Goal: Obtain resource: Obtain resource

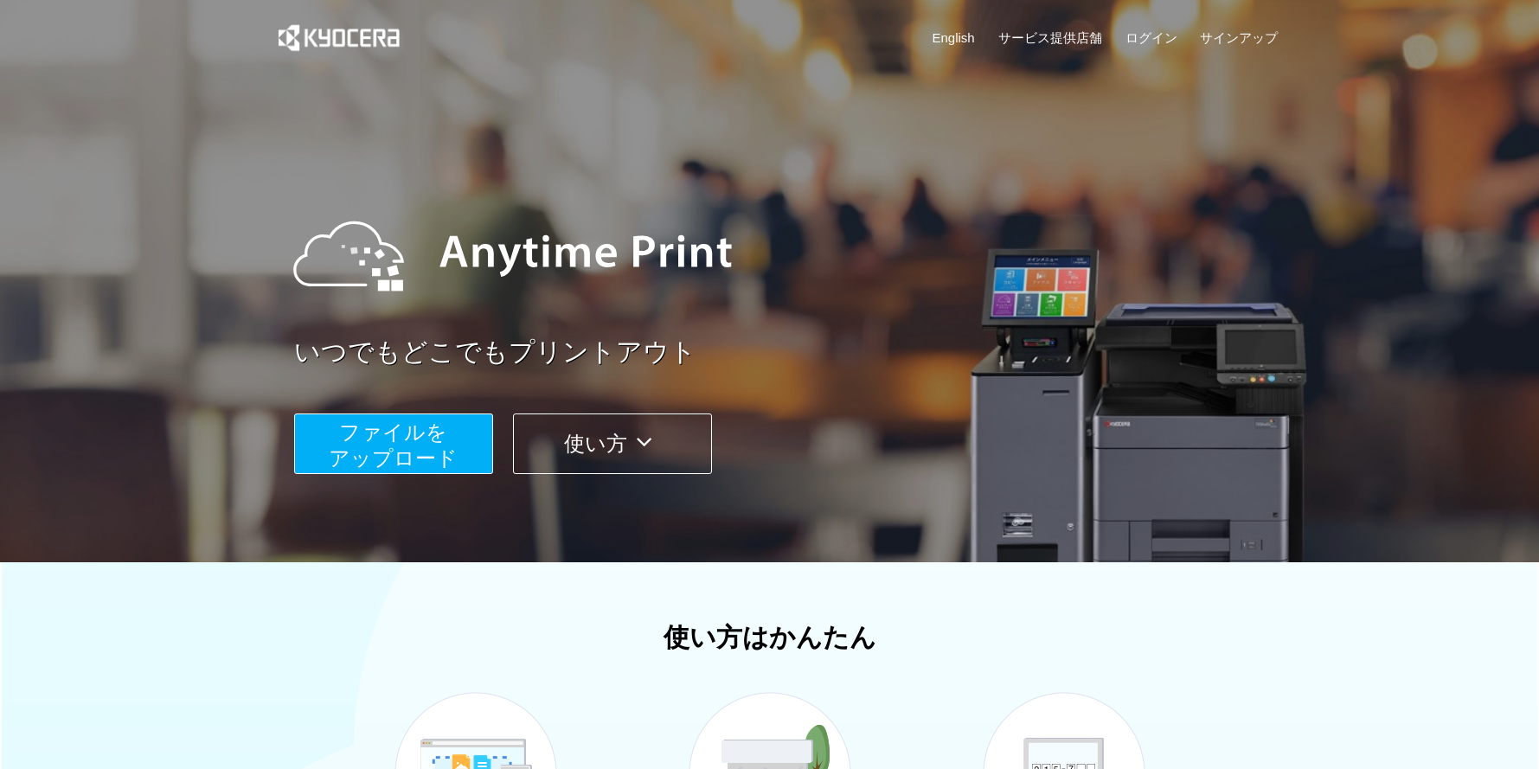
click at [394, 439] on span "ファイルを ​​アップロード" at bounding box center [393, 444] width 129 height 49
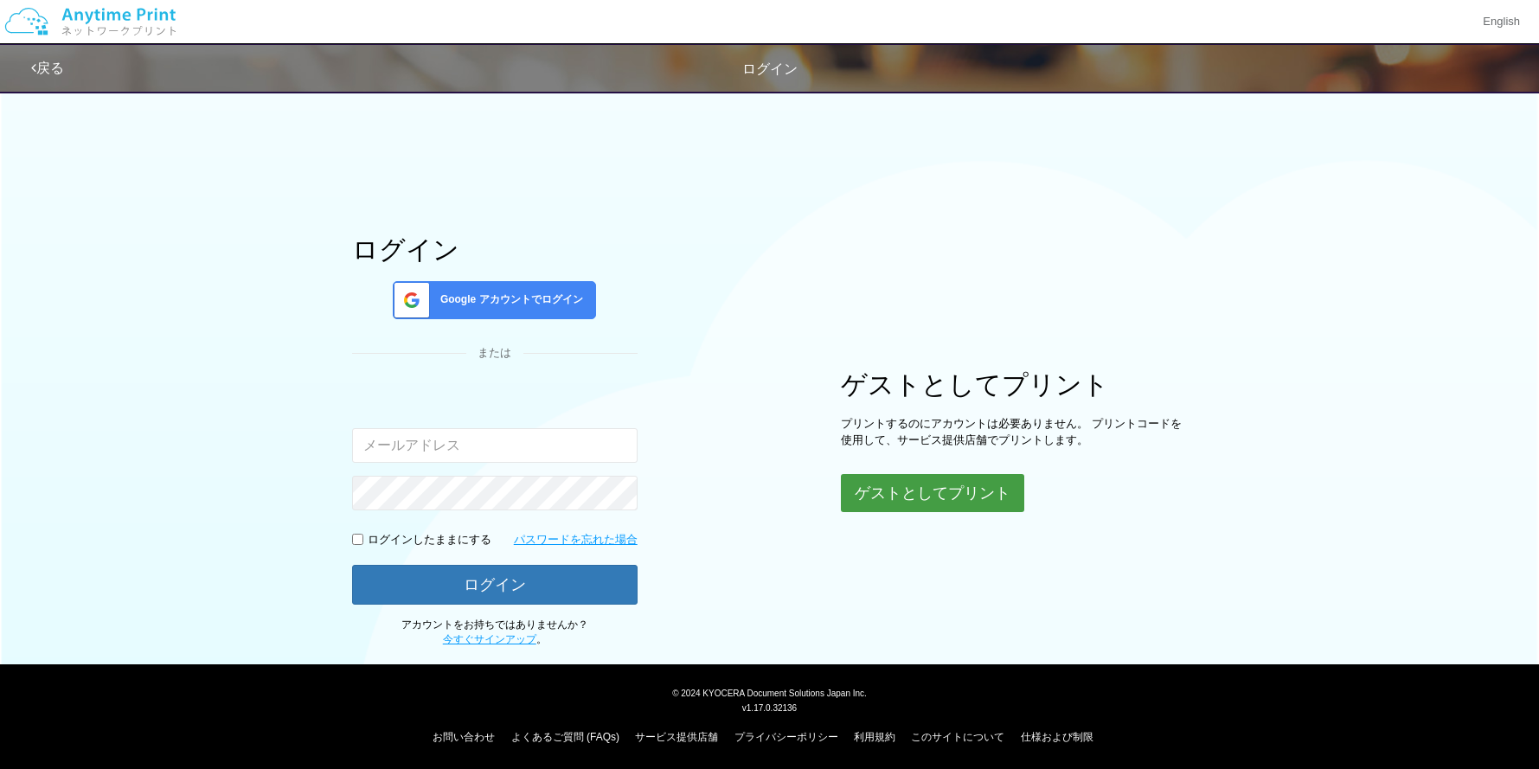
click at [916, 489] on button "ゲストとしてプリント" at bounding box center [932, 493] width 183 height 38
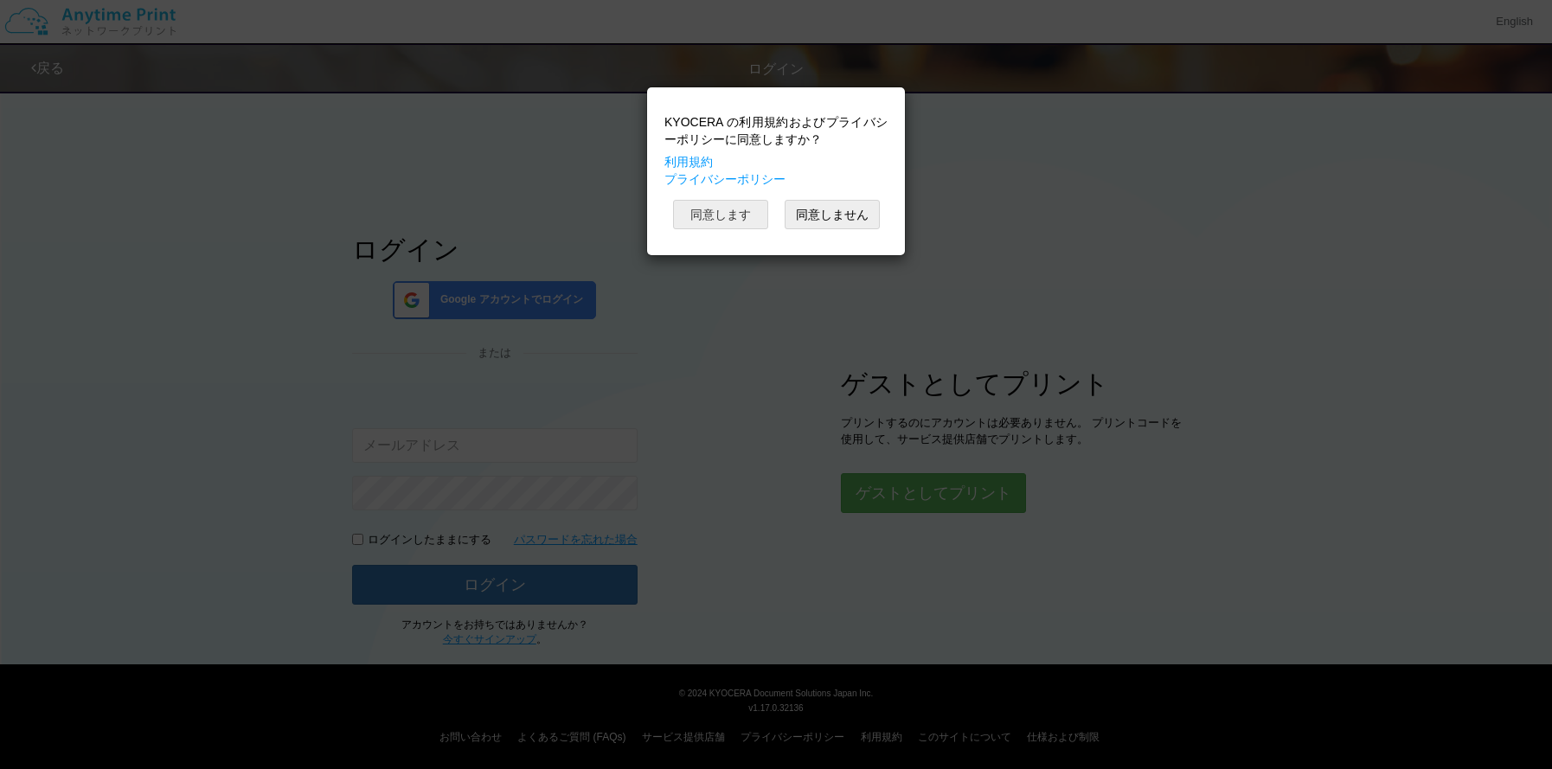
click at [722, 216] on button "同意します" at bounding box center [720, 214] width 95 height 29
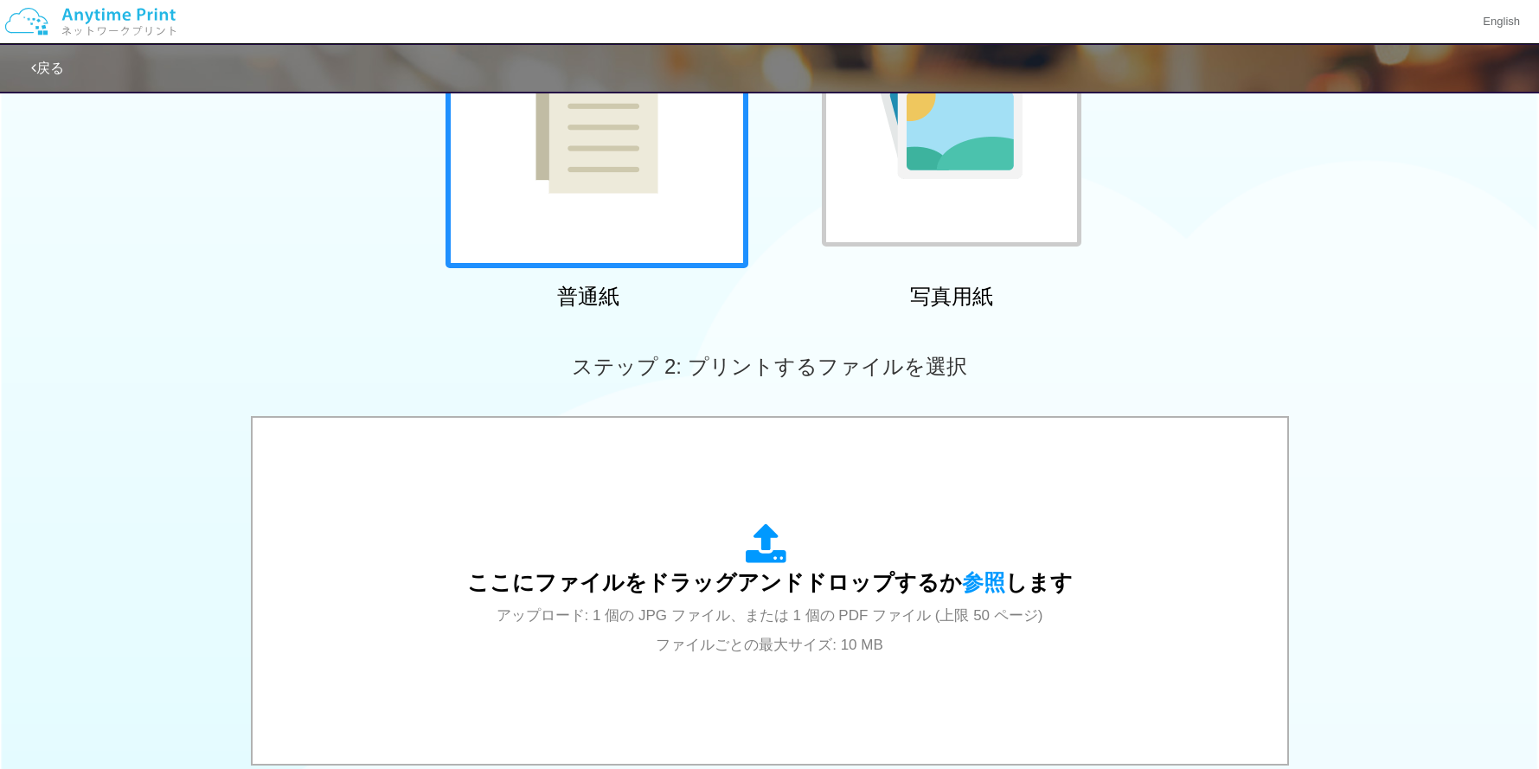
scroll to position [319, 0]
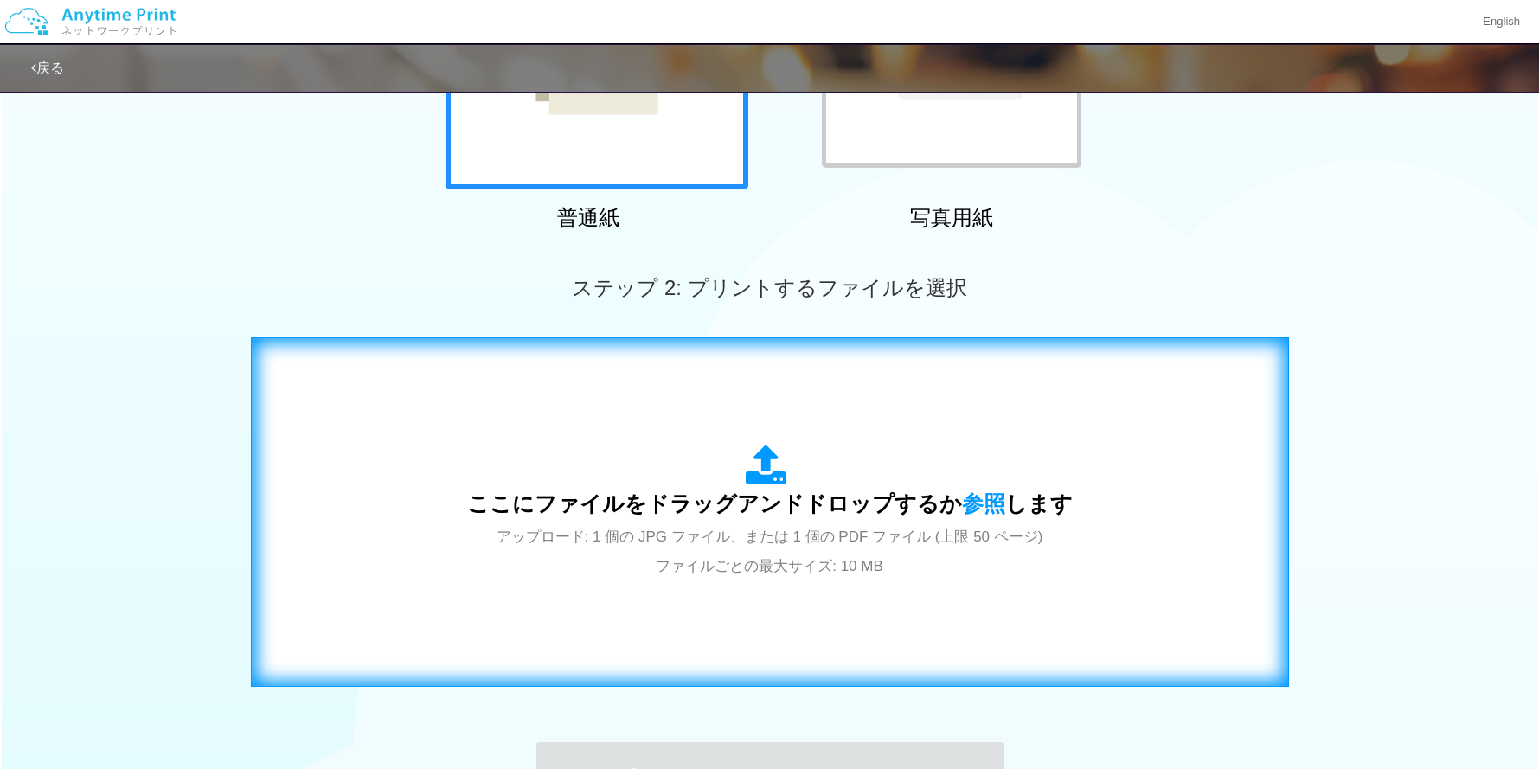
click at [759, 450] on icon at bounding box center [770, 466] width 48 height 43
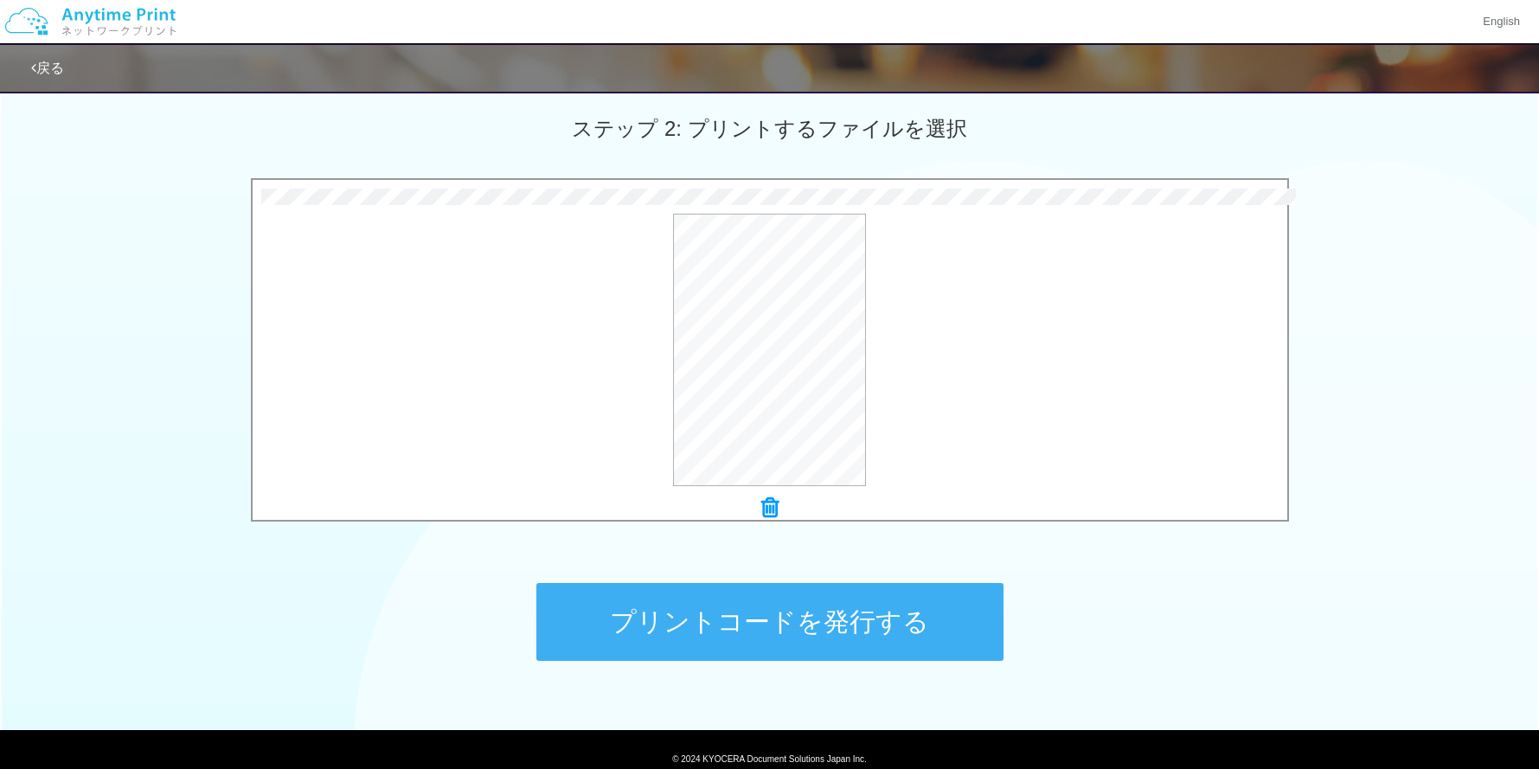
scroll to position [547, 0]
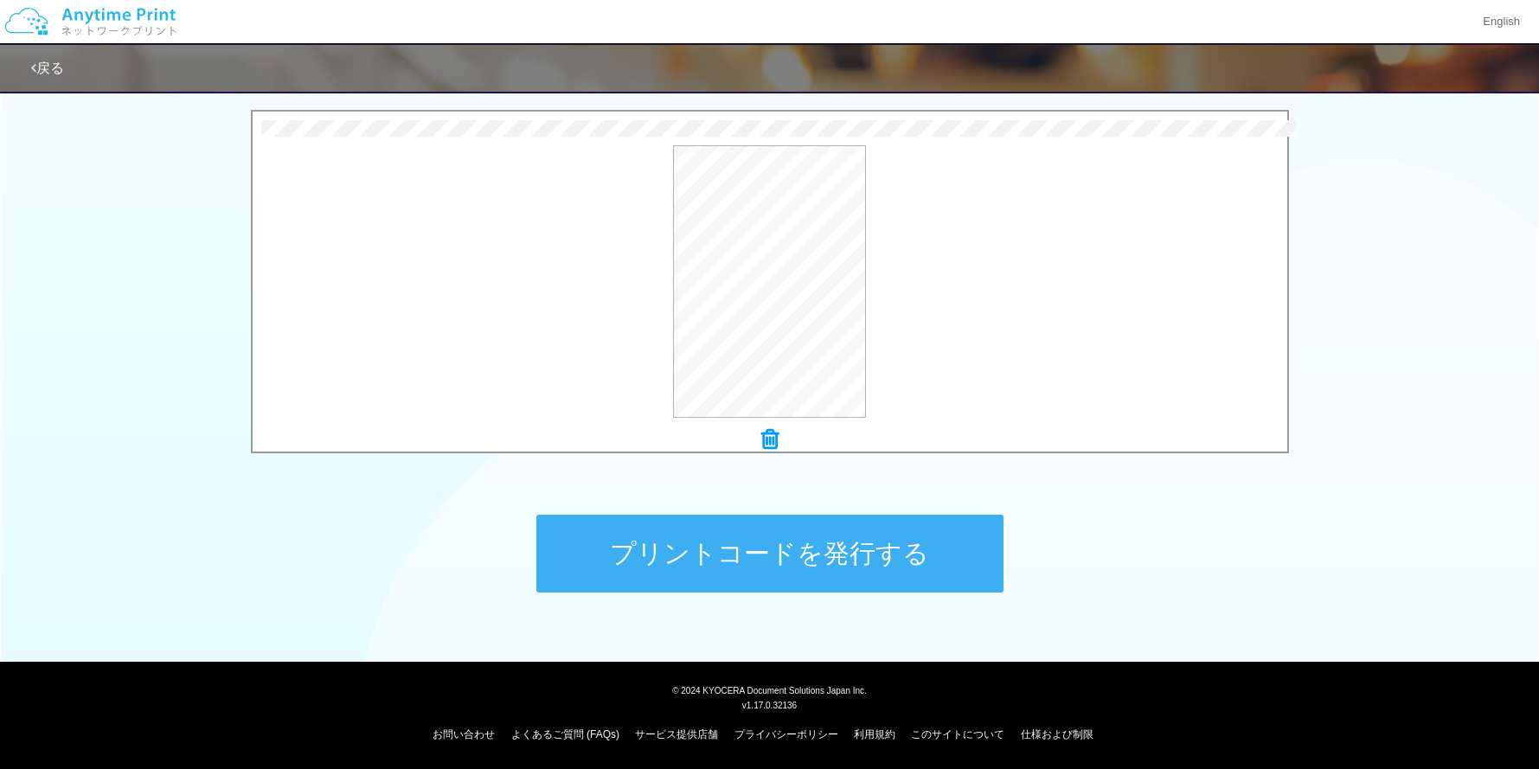
click at [818, 558] on button "プリントコードを発行する" at bounding box center [769, 554] width 467 height 78
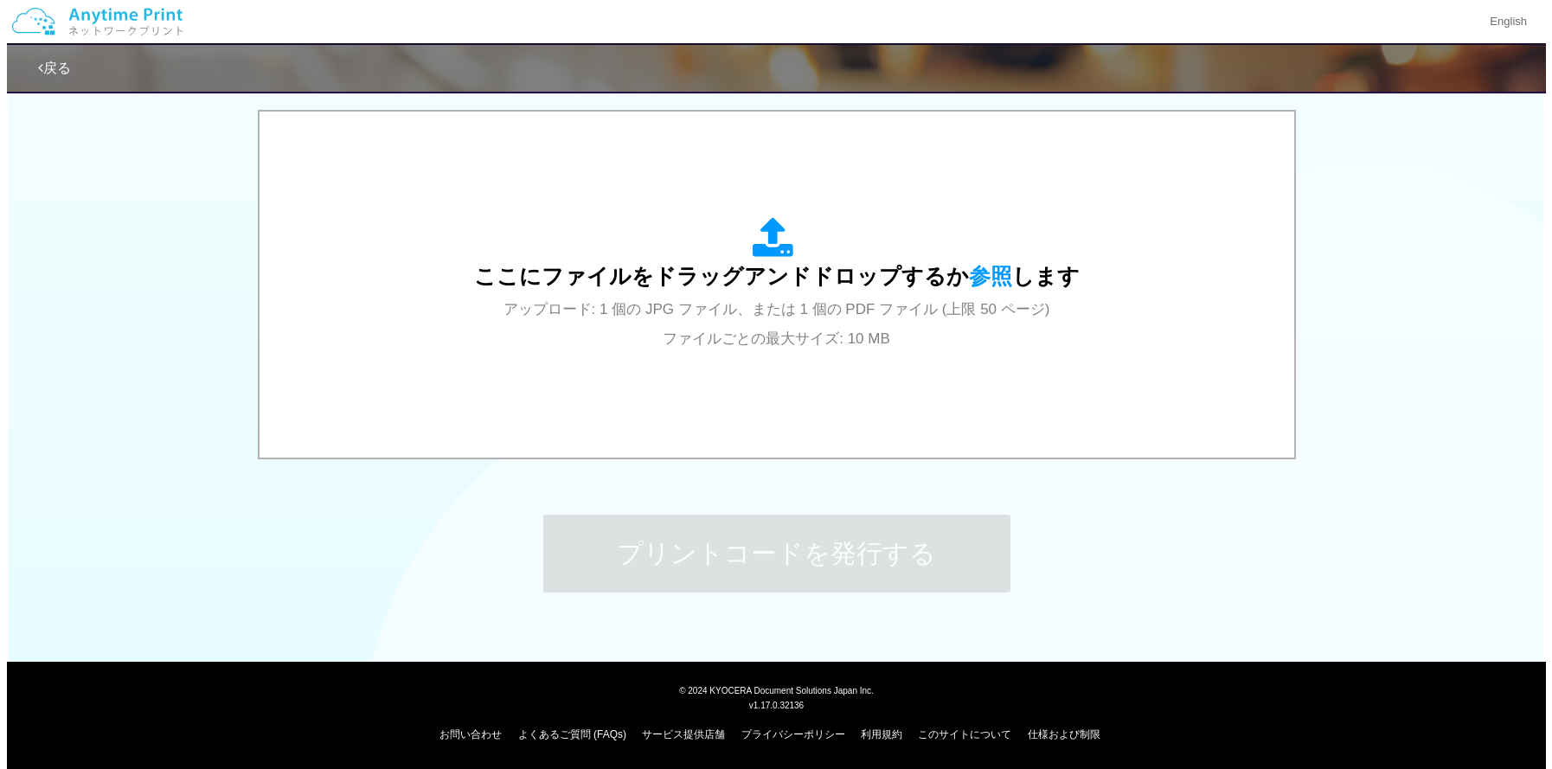
scroll to position [0, 0]
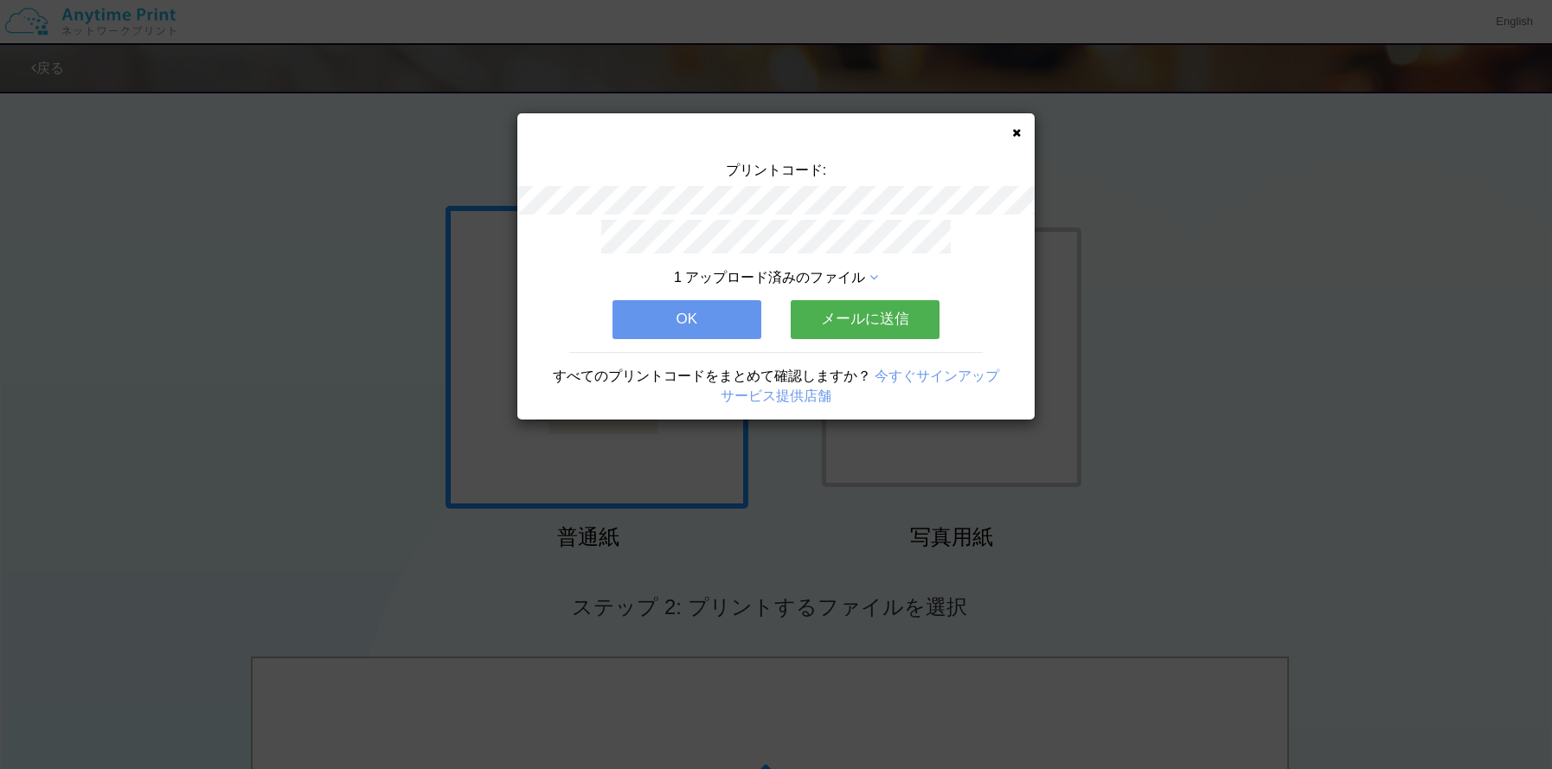
click at [860, 326] on button "メールに送信" at bounding box center [865, 319] width 149 height 38
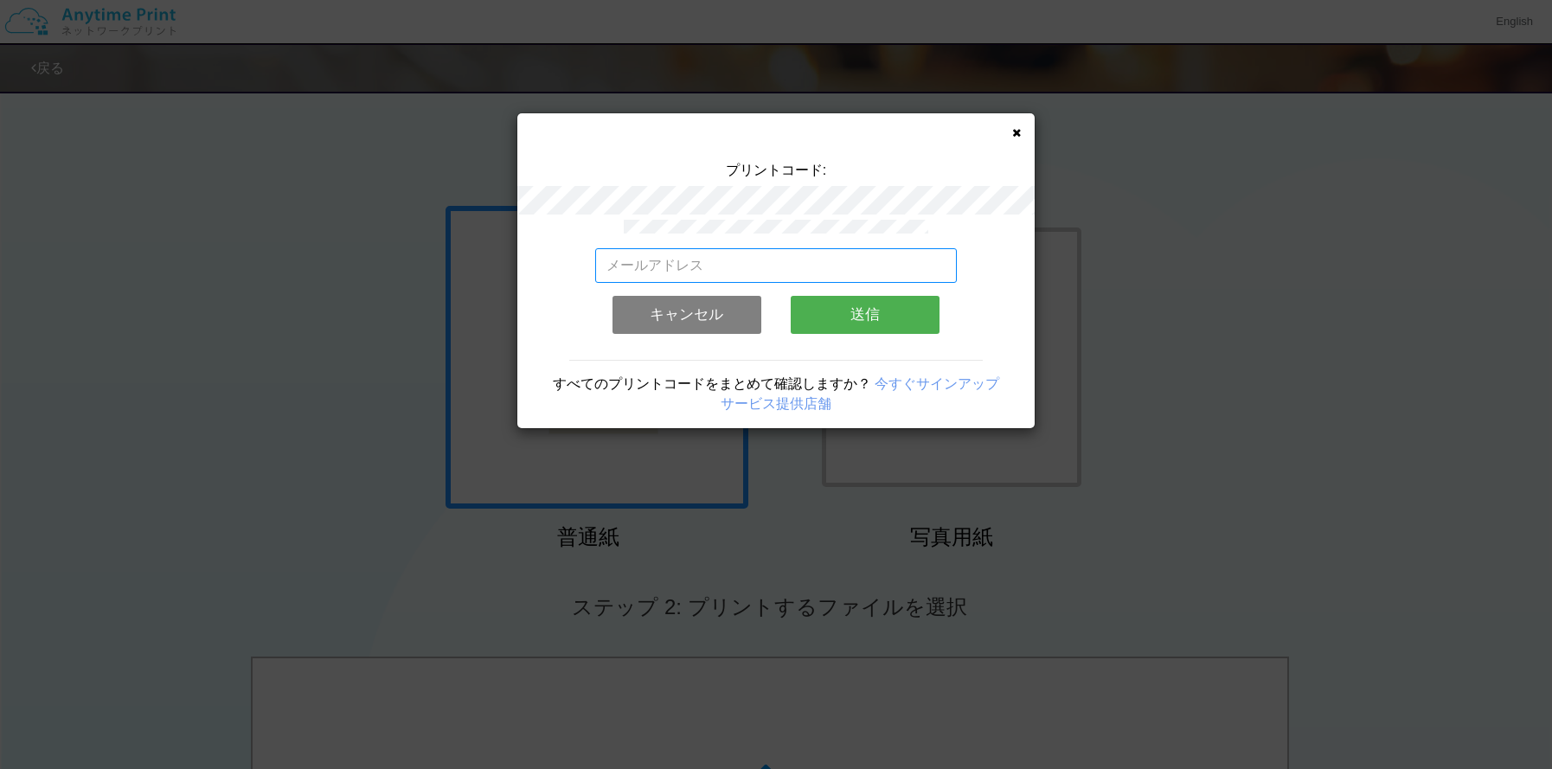
click at [838, 268] on input "email" at bounding box center [776, 265] width 363 height 35
type input "[EMAIL_ADDRESS][DOMAIN_NAME]"
click at [883, 321] on button "送信" at bounding box center [865, 315] width 149 height 38
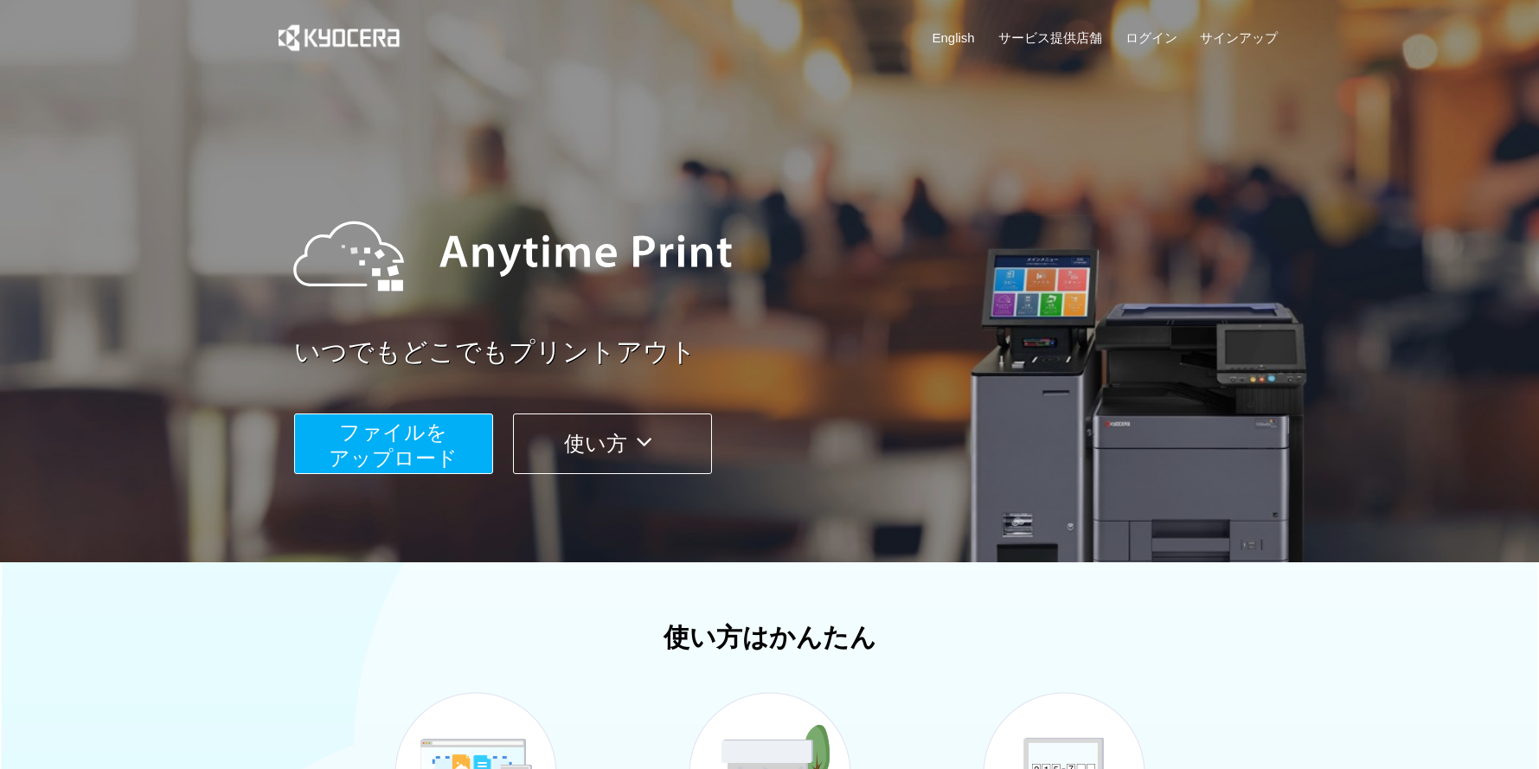
click at [420, 449] on span "ファイルを ​​アップロード" at bounding box center [393, 444] width 129 height 49
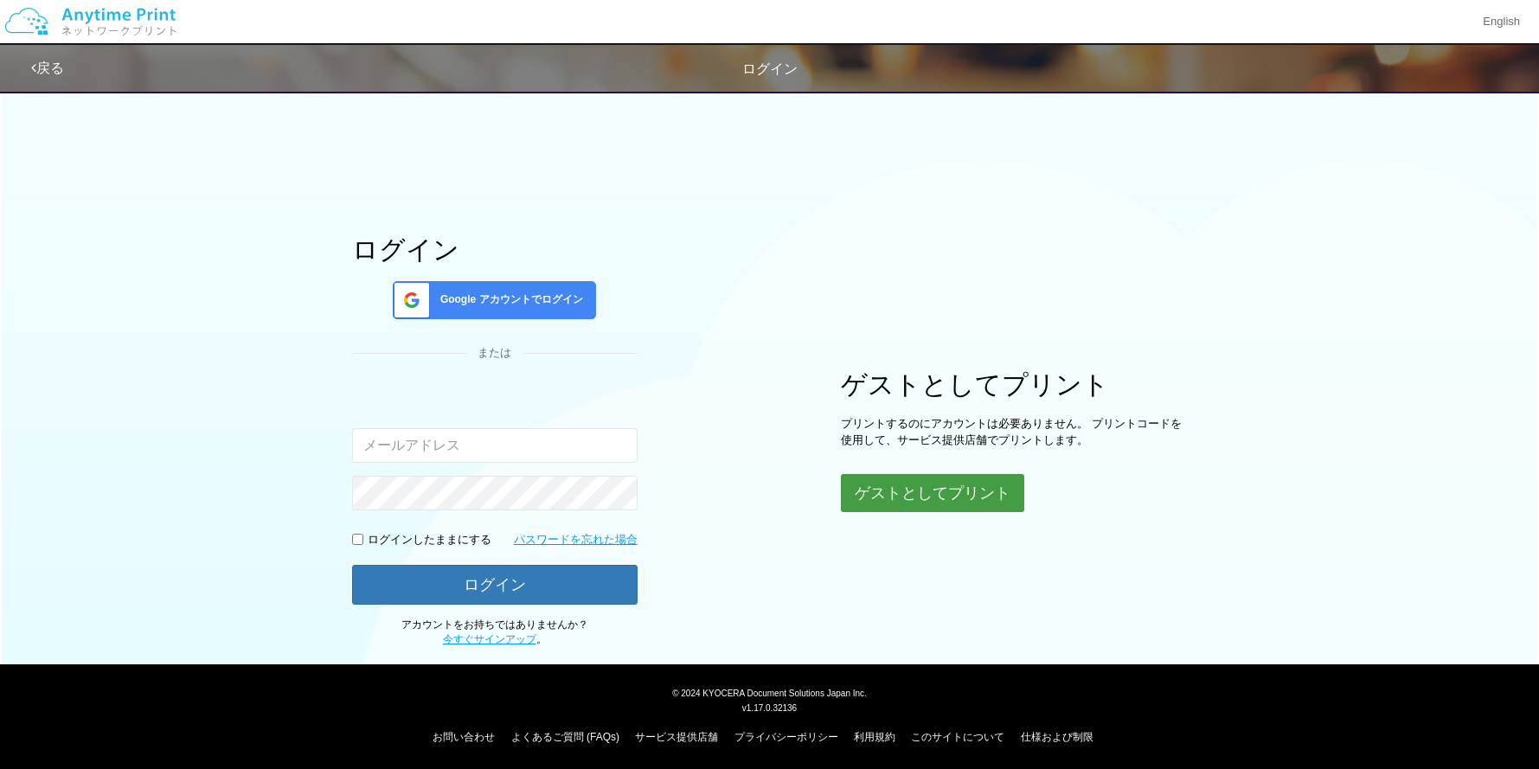
click at [925, 495] on button "ゲストとしてプリント" at bounding box center [932, 493] width 183 height 38
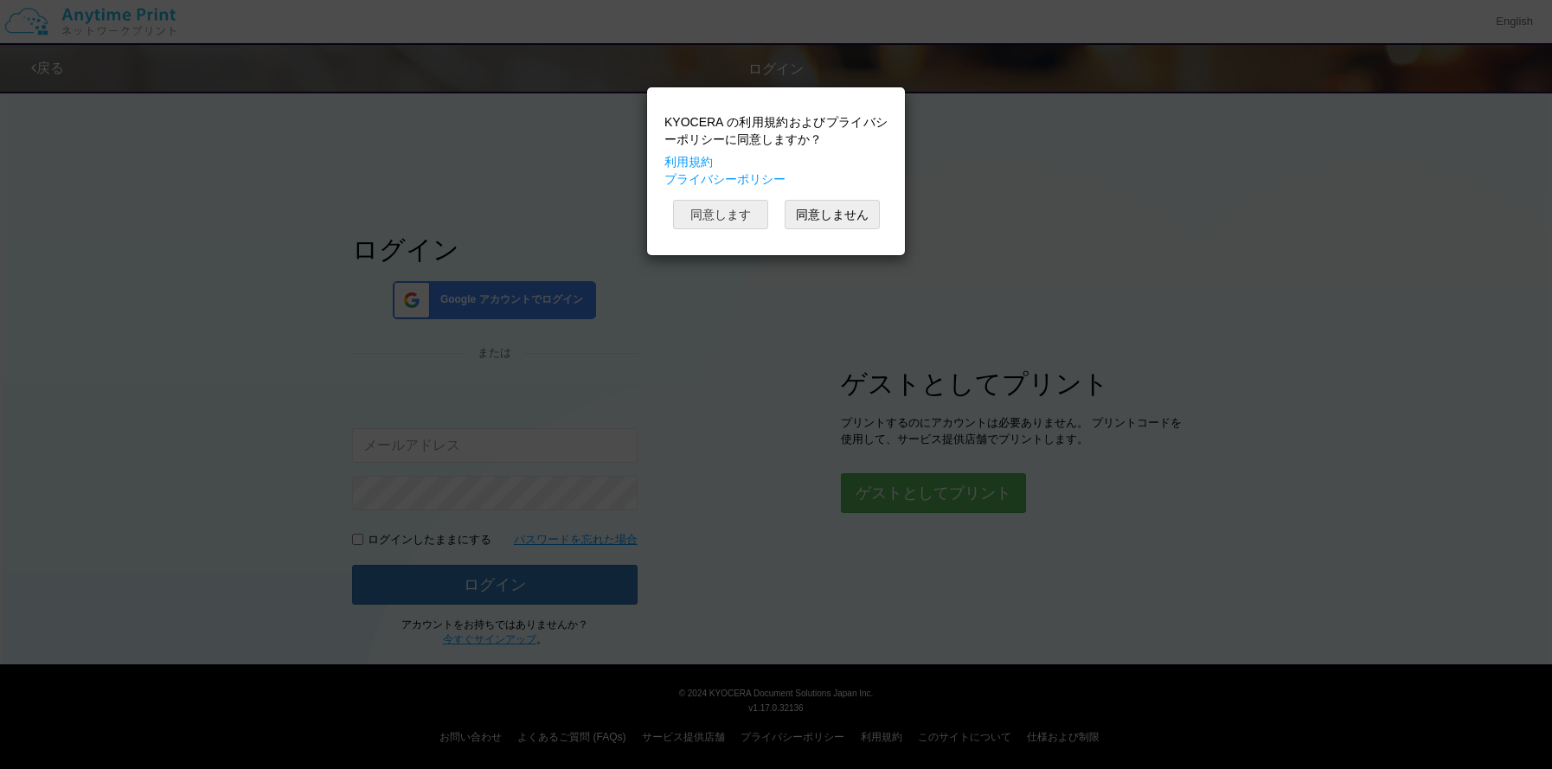
click at [722, 223] on button "同意します" at bounding box center [720, 214] width 95 height 29
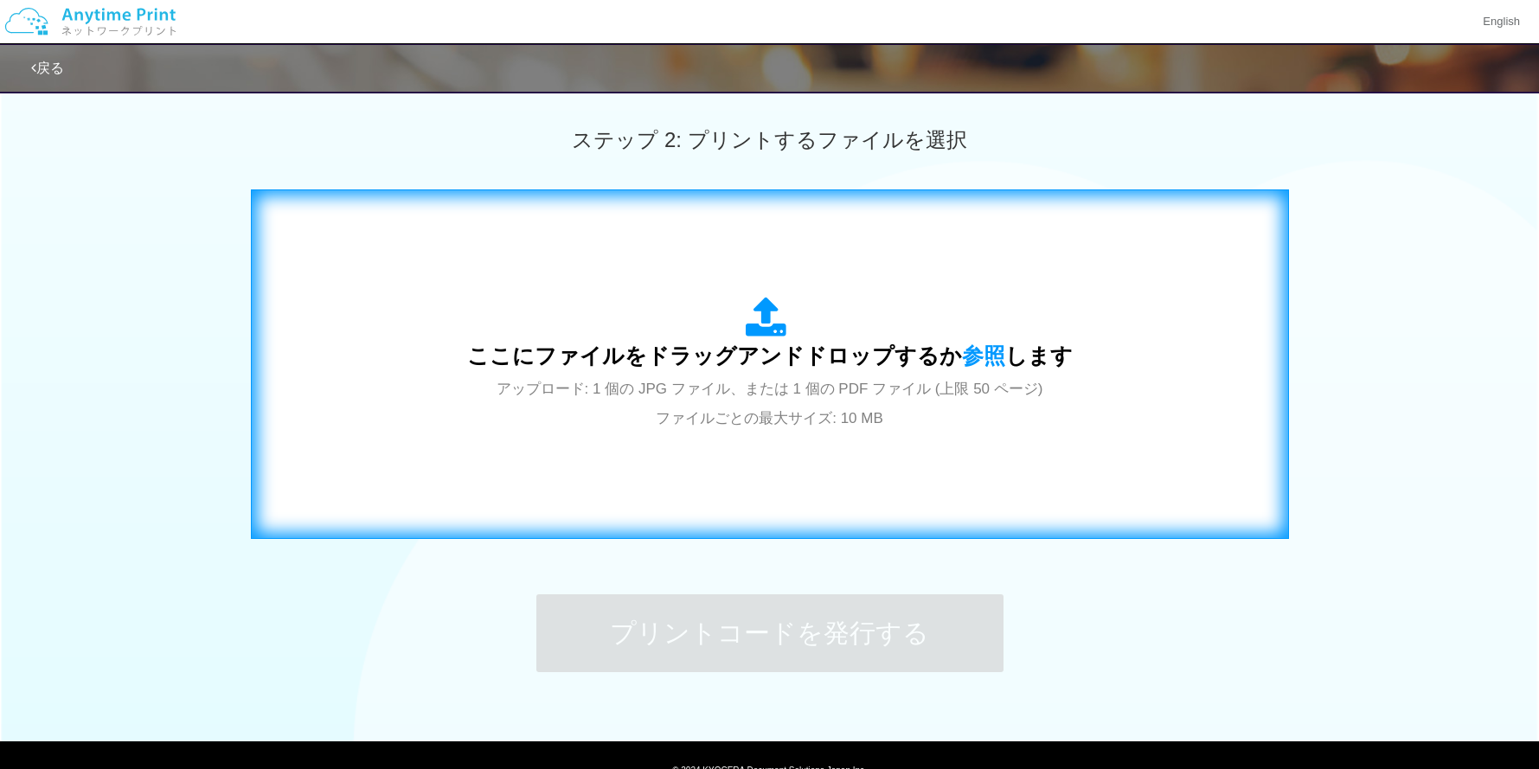
scroll to position [472, 0]
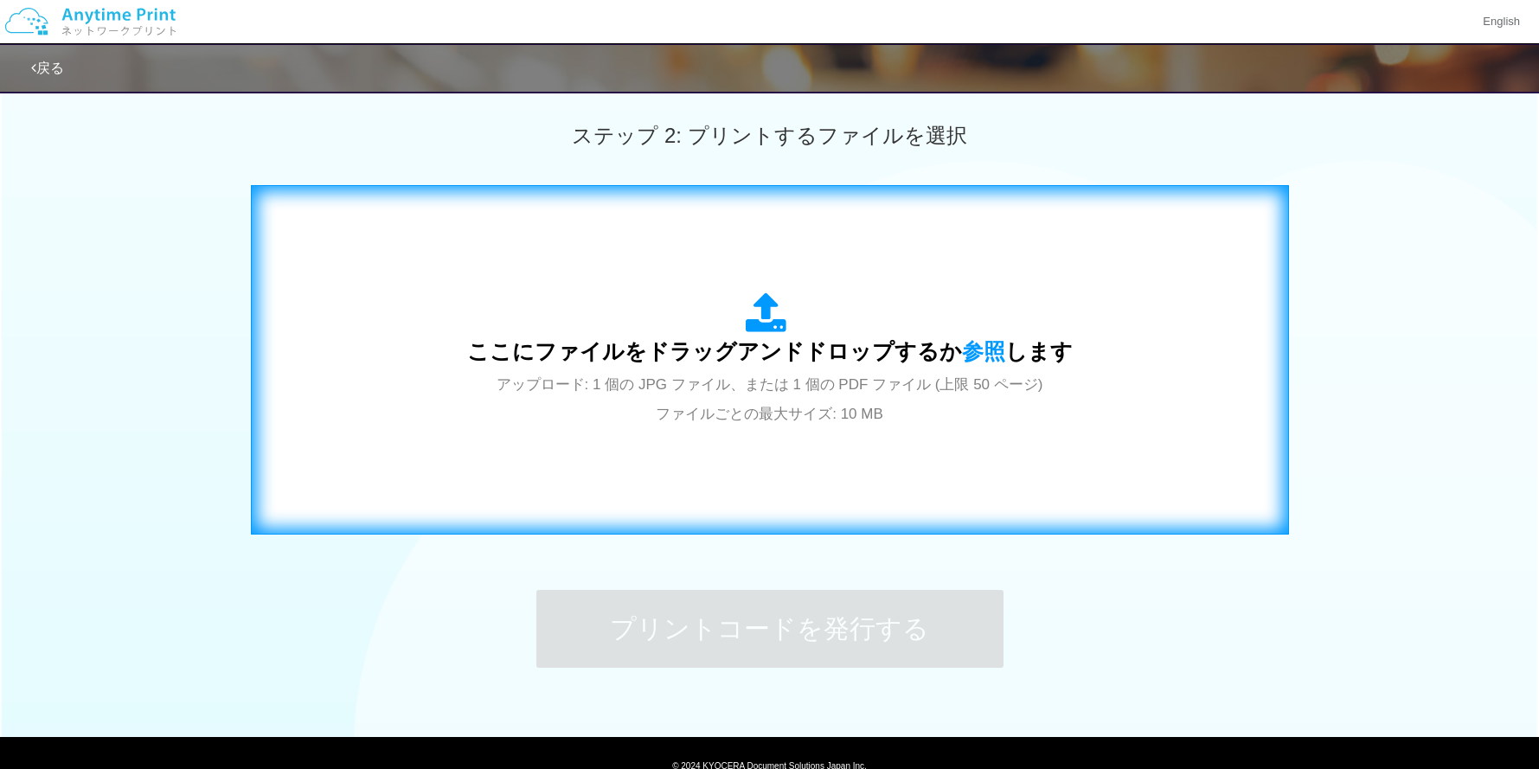
click at [734, 373] on div "ここにファイルをドラッグアンドドロップするか 参照 します アップロード: 1 個の JPG ファイル、または 1 個の PDF ファイル (上限 50 ペー…" at bounding box center [770, 359] width 606 height 135
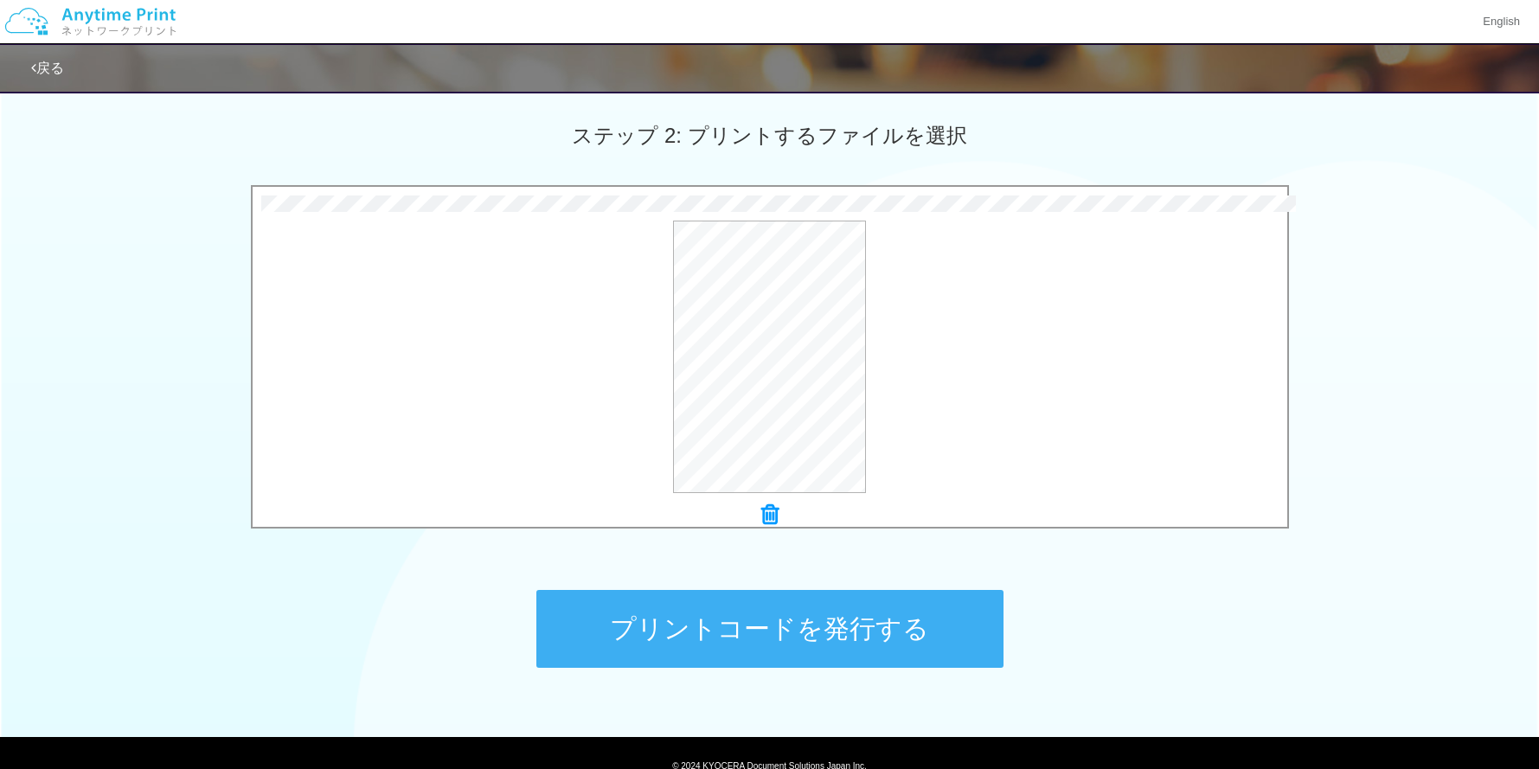
click at [775, 613] on button "プリントコードを発行する" at bounding box center [769, 629] width 467 height 78
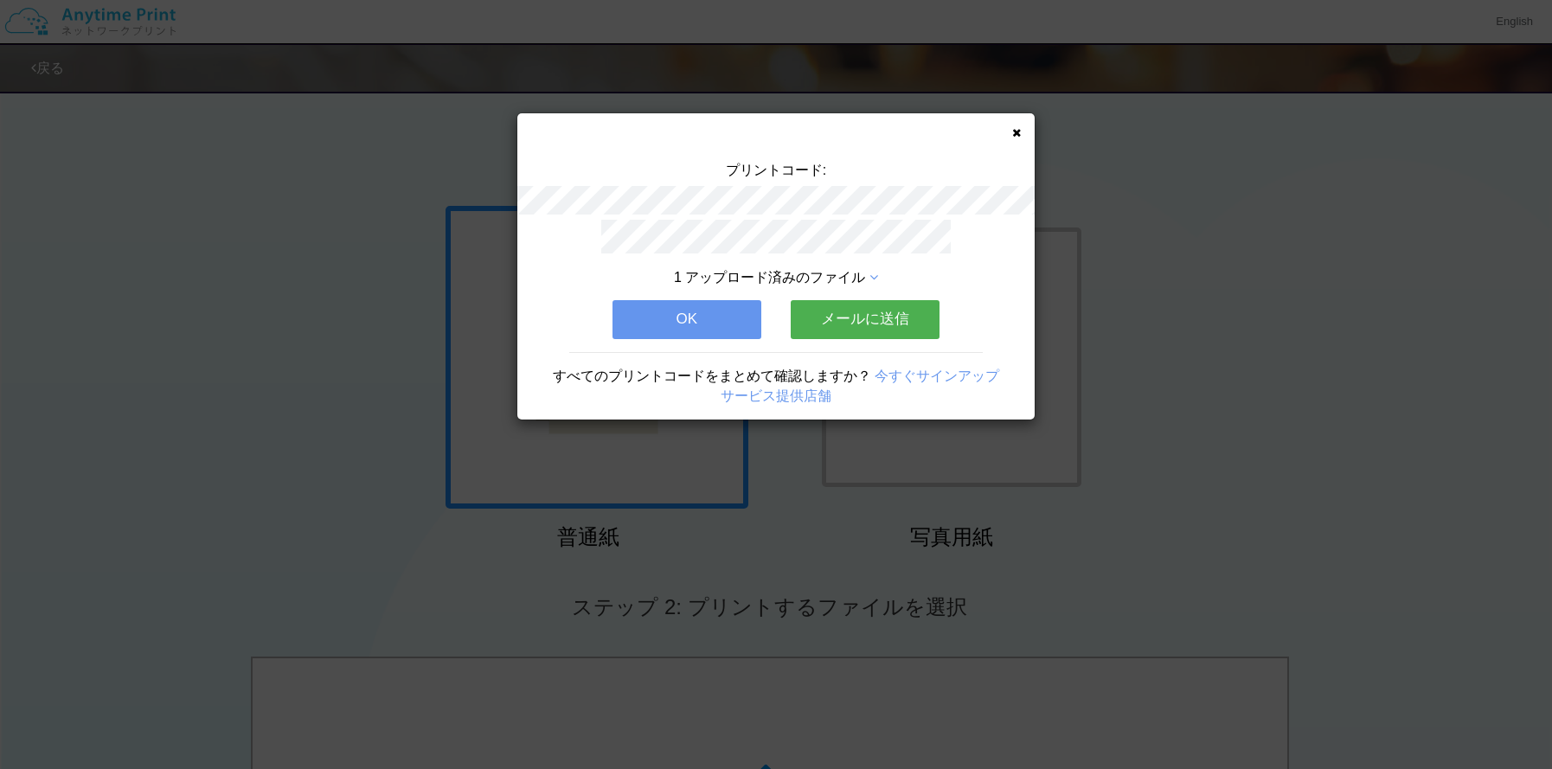
click at [894, 329] on button "メールに送信" at bounding box center [865, 319] width 149 height 38
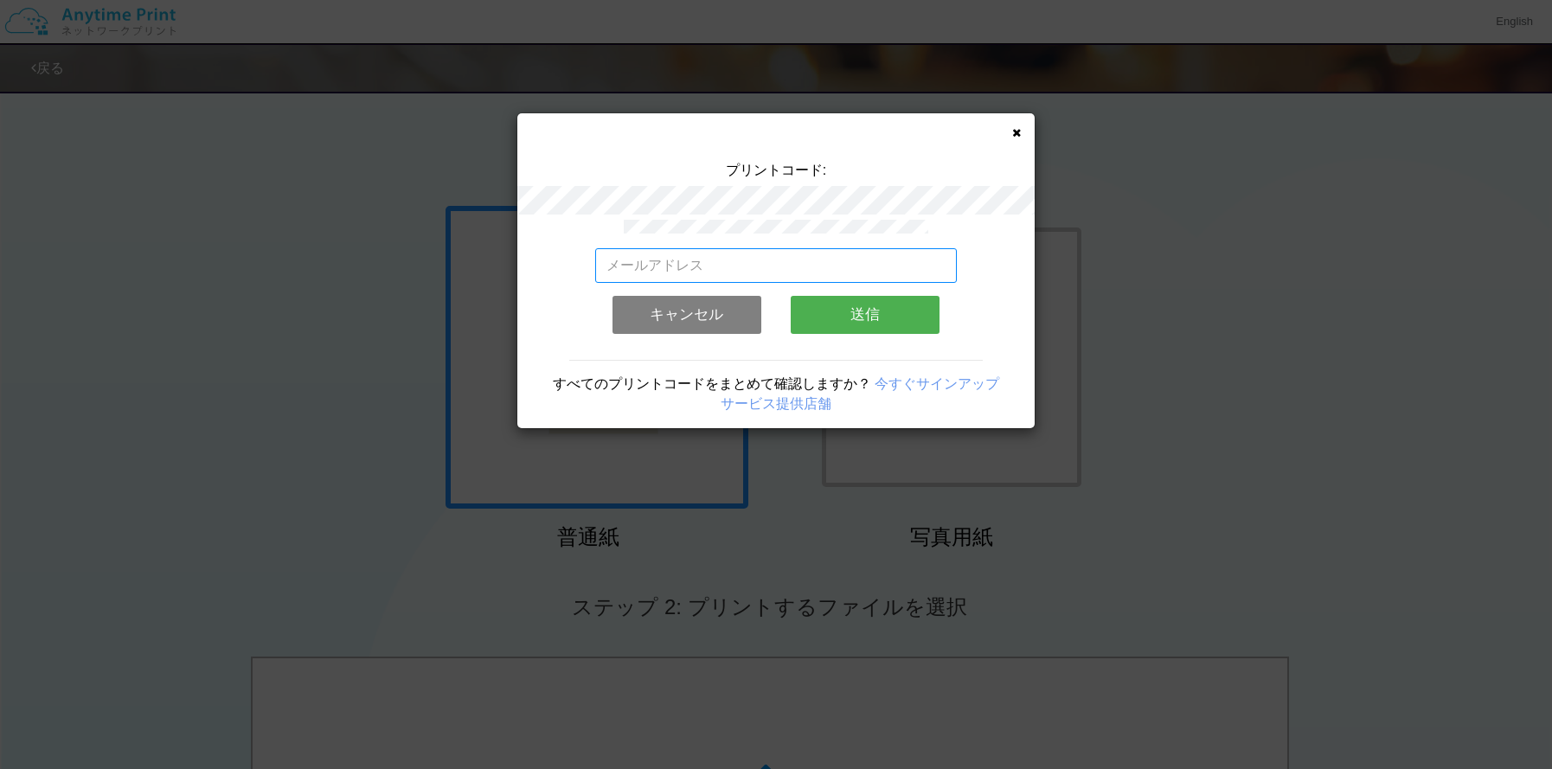
click at [820, 271] on input "email" at bounding box center [776, 265] width 363 height 35
type input "[EMAIL_ADDRESS][DOMAIN_NAME]"
click at [882, 306] on button "送信" at bounding box center [865, 315] width 149 height 38
